Goal: Task Accomplishment & Management: Use online tool/utility

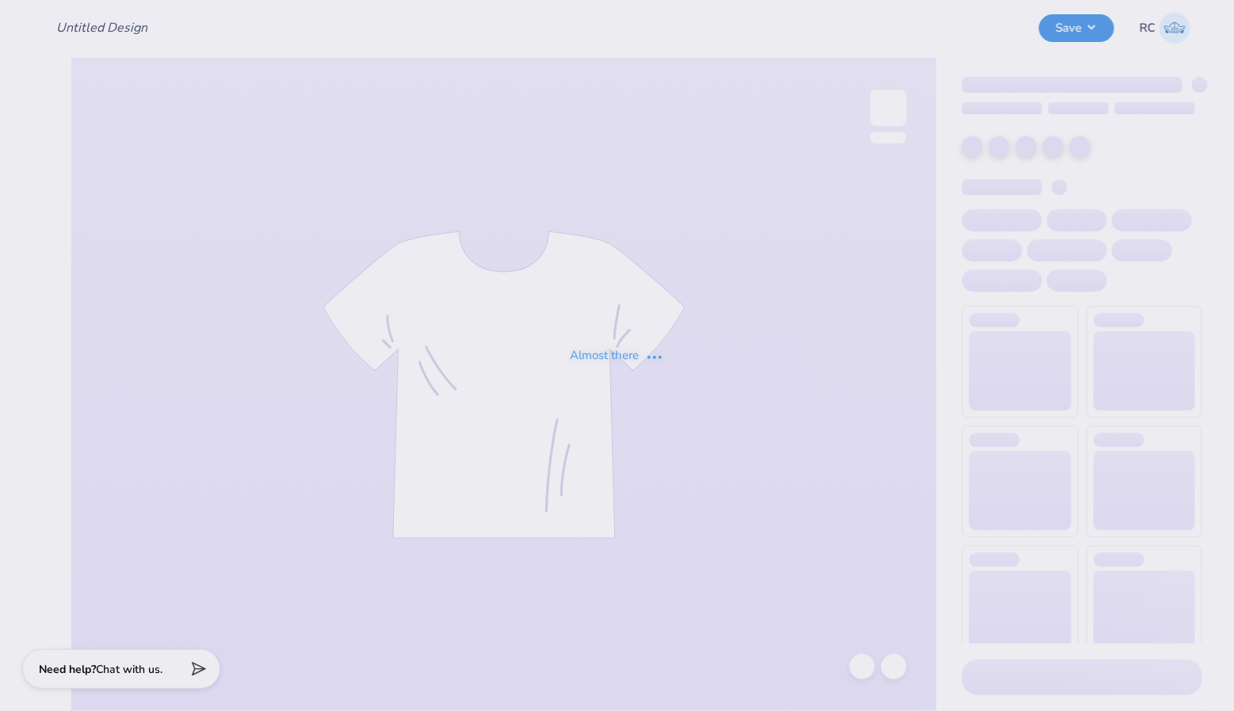
type input "camp gphi 2"
type input "Shorts"
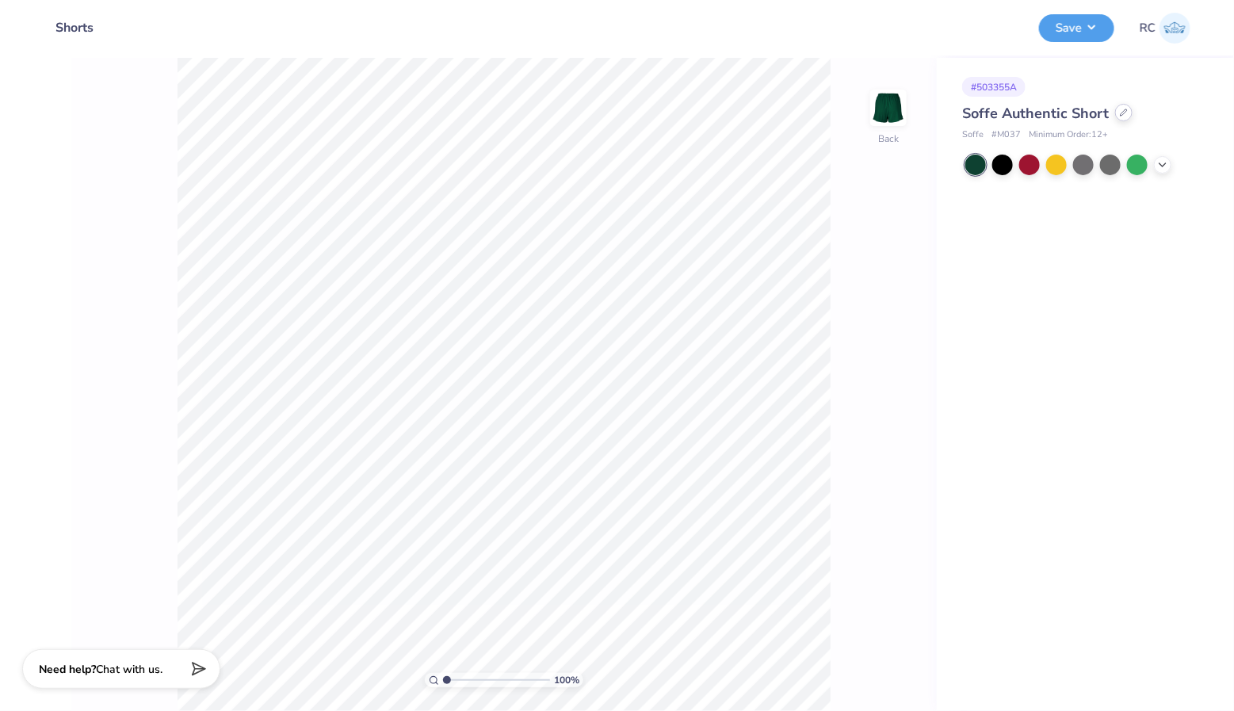
click at [1117, 116] on div at bounding box center [1123, 112] width 17 height 17
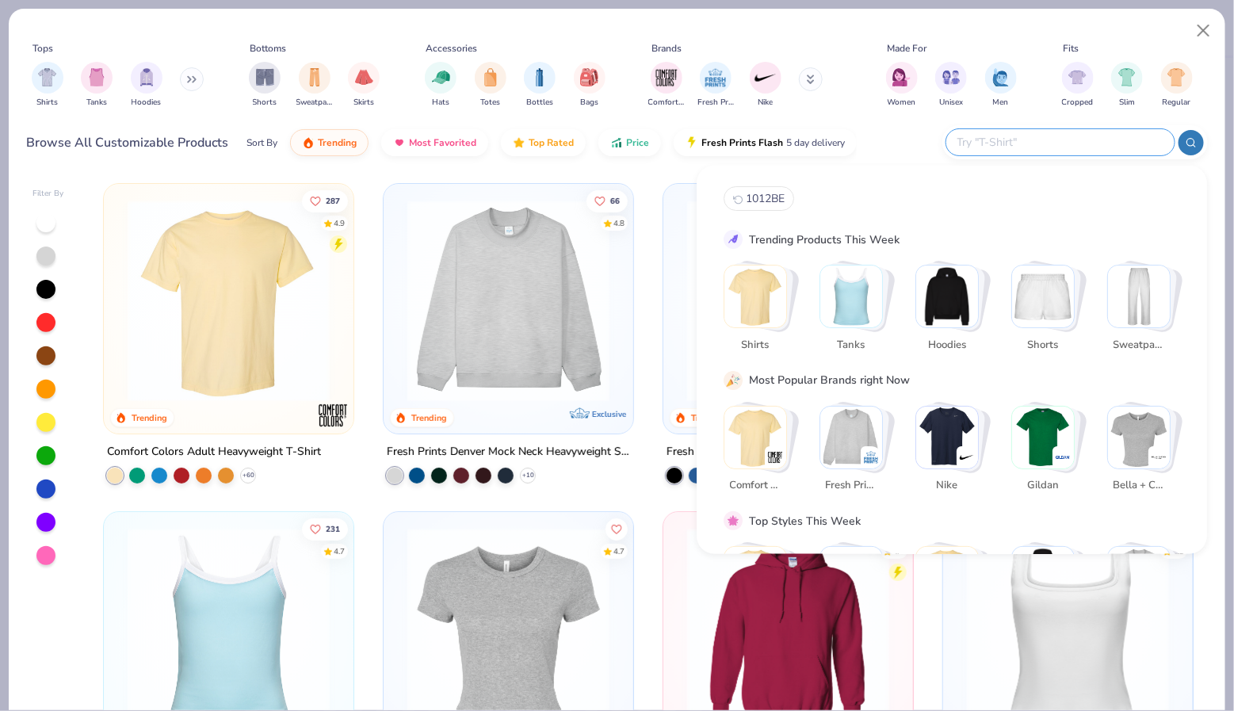
click at [1063, 139] on input "text" at bounding box center [1060, 142] width 208 height 18
paste input "LST311"
type input "LST311"
